Goal: Check status

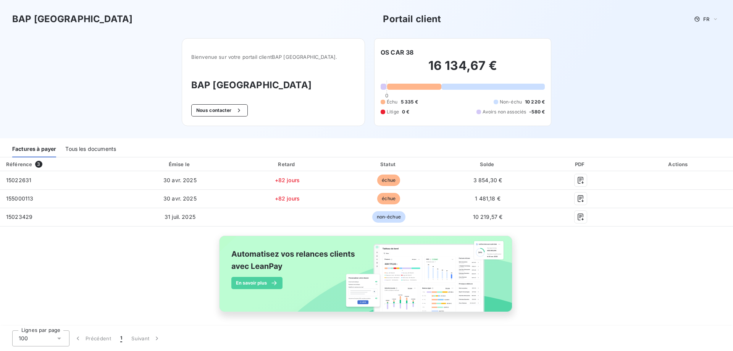
click at [183, 113] on div "BAP [GEOGRAPHIC_DATA] Portail client FR Bienvenue sur votre portail client BAP …" at bounding box center [366, 69] width 733 height 138
click at [496, 96] on div "16 134,67 € 0 Échu 5 335 € Non-échu 10 220 € Litige 0 € Avoirs non associés -58…" at bounding box center [462, 87] width 164 height 60
click at [504, 114] on span "Avoirs non associés" at bounding box center [503, 111] width 43 height 7
click at [516, 115] on div "16 134,67 € 0 Échu 5 335 € Non-échu 10 220 € Litige 0 € Avoirs non associés -58…" at bounding box center [462, 87] width 164 height 60
click at [406, 104] on span "5 335 €" at bounding box center [409, 101] width 17 height 7
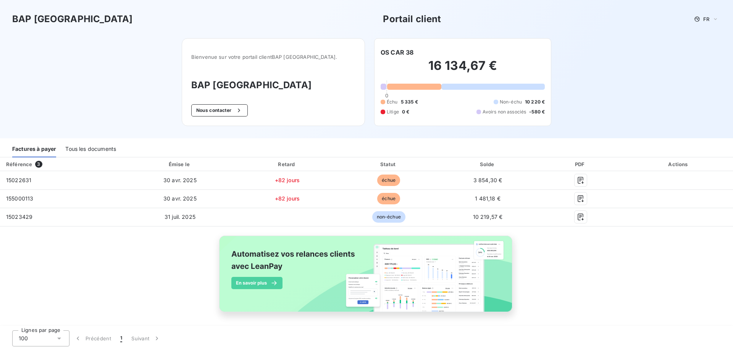
click at [90, 147] on div "Tous les documents" at bounding box center [90, 149] width 51 height 16
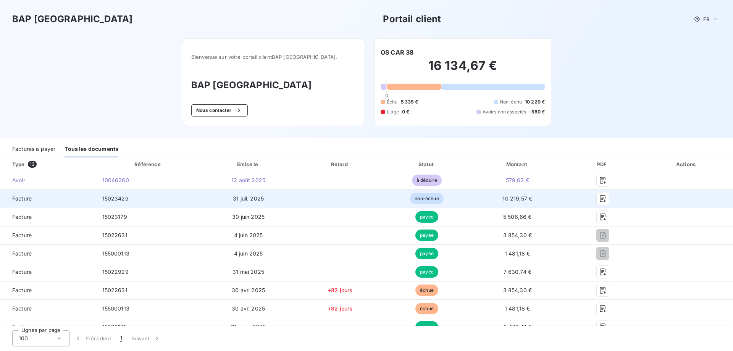
click at [457, 197] on td "non-échue" at bounding box center [427, 198] width 86 height 18
click at [603, 196] on icon "button" at bounding box center [603, 199] width 8 height 8
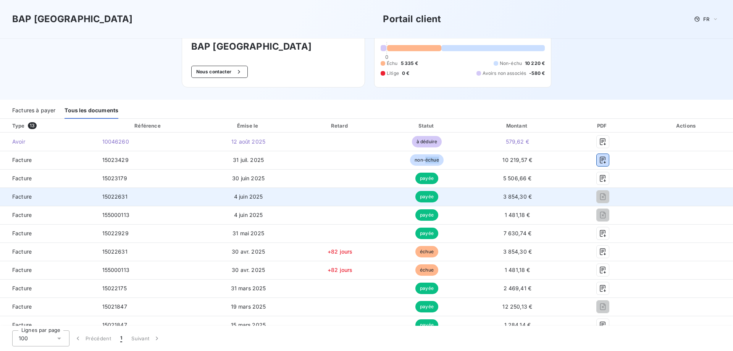
scroll to position [39, 0]
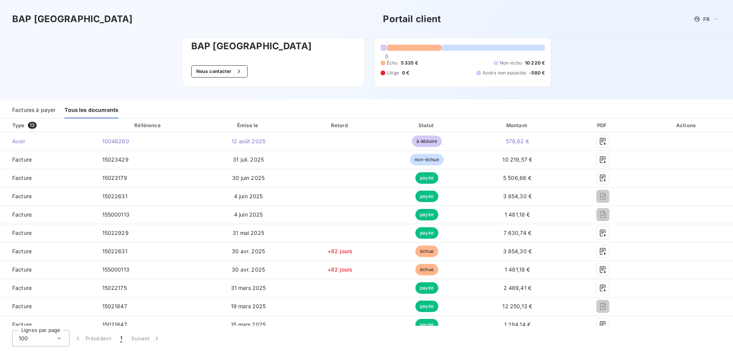
click at [583, 68] on div "BAP [GEOGRAPHIC_DATA] Portail client FR Bienvenue sur votre portail client BAP …" at bounding box center [366, 30] width 733 height 138
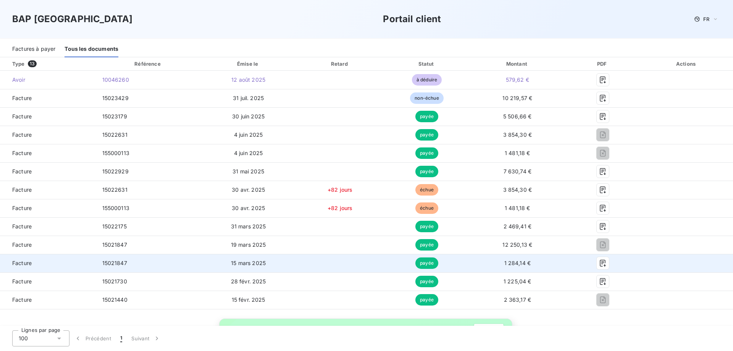
scroll to position [78, 0]
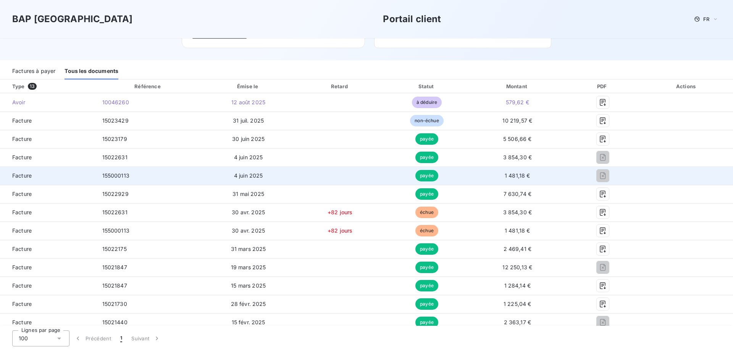
click at [556, 177] on td "1 481,18 €" at bounding box center [516, 175] width 95 height 18
click at [377, 180] on td at bounding box center [340, 175] width 88 height 18
click at [483, 182] on td "1 481,18 €" at bounding box center [516, 175] width 95 height 18
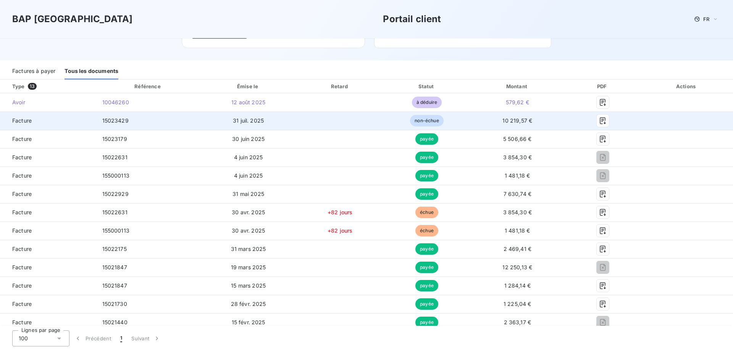
click at [484, 122] on td "10 219,57 €" at bounding box center [516, 120] width 95 height 18
click at [483, 121] on td "10 219,57 €" at bounding box center [516, 120] width 95 height 18
click at [466, 121] on td "non-échue" at bounding box center [427, 120] width 86 height 18
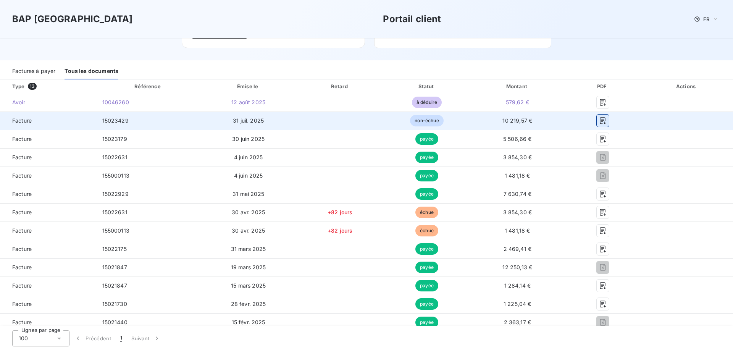
click at [604, 124] on button "button" at bounding box center [602, 120] width 12 height 12
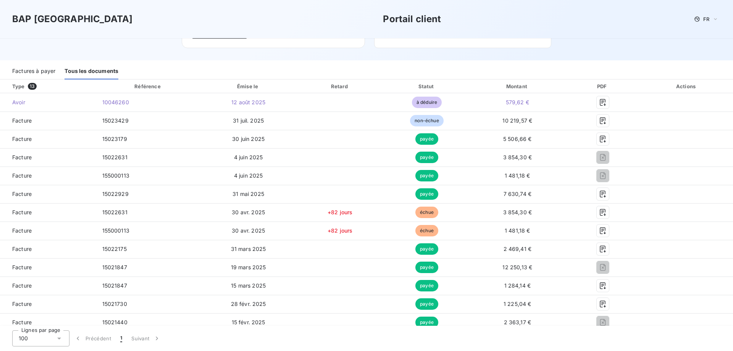
click at [600, 29] on div "BAP [GEOGRAPHIC_DATA] Portail client FR" at bounding box center [366, 19] width 733 height 38
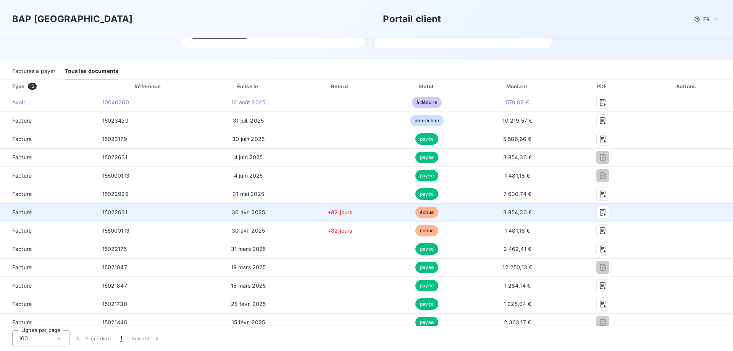
click at [596, 211] on div at bounding box center [602, 212] width 63 height 12
click at [603, 212] on icon "button" at bounding box center [602, 212] width 6 height 7
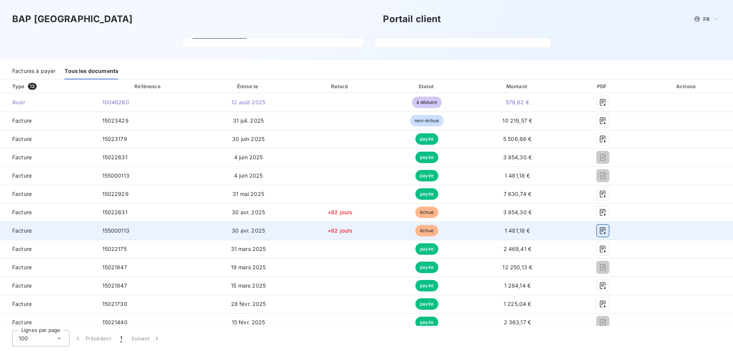
click at [598, 232] on button "button" at bounding box center [602, 230] width 12 height 12
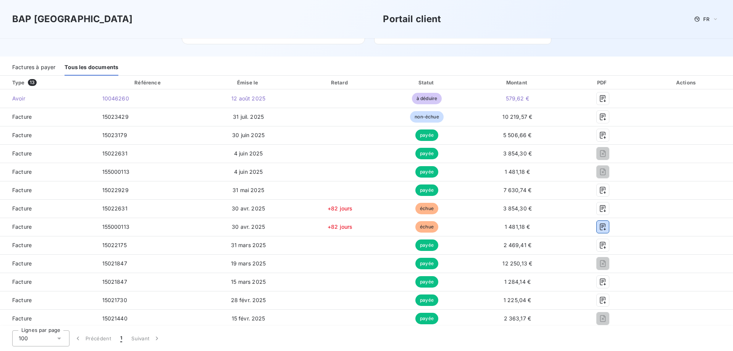
scroll to position [69, 0]
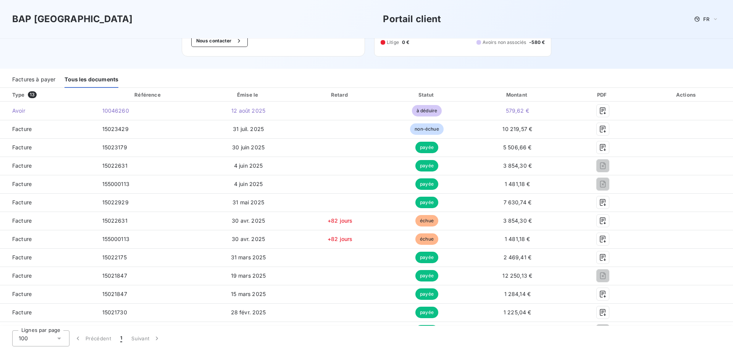
click at [557, 55] on div "BAP [GEOGRAPHIC_DATA] Portail client FR Bienvenue sur votre portail client BAP …" at bounding box center [366, 0] width 733 height 138
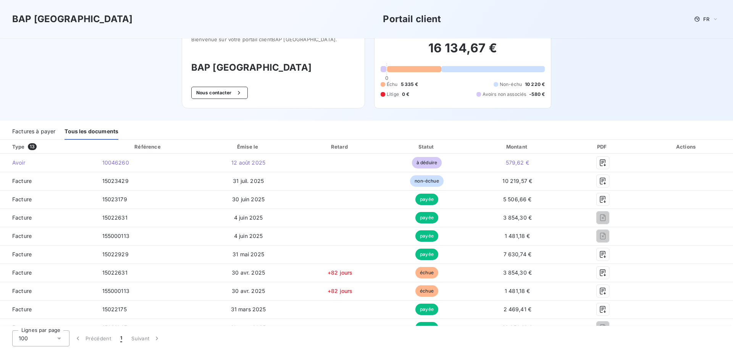
scroll to position [0, 0]
